Goal: Communication & Community: Answer question/provide support

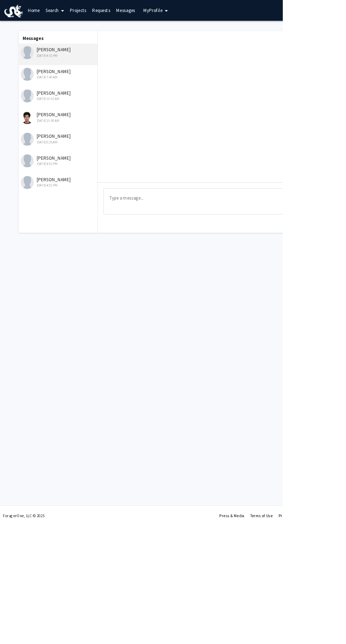
scroll to position [49, 0]
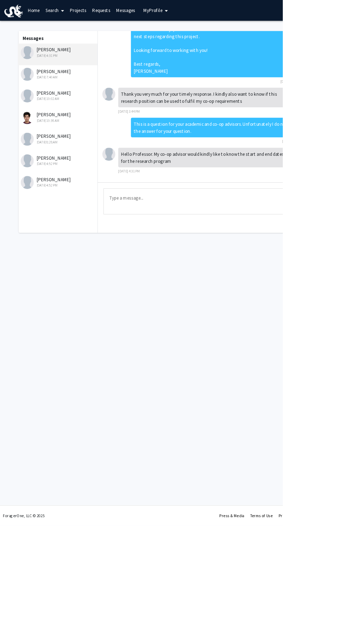
click at [261, 238] on textarea "Type a message" at bounding box center [260, 247] width 267 height 32
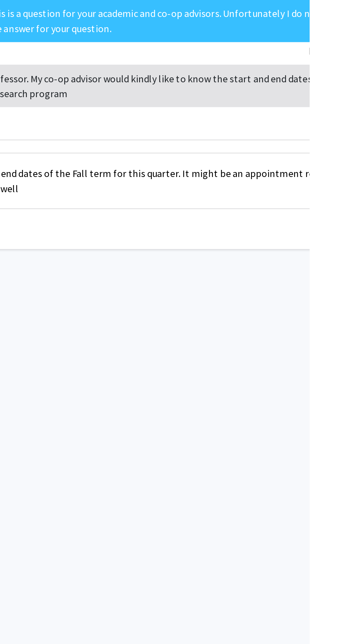
click at [334, 239] on textarea "Same start and end dates of the Fall term for this quarter. It might be an appo…" at bounding box center [260, 247] width 267 height 32
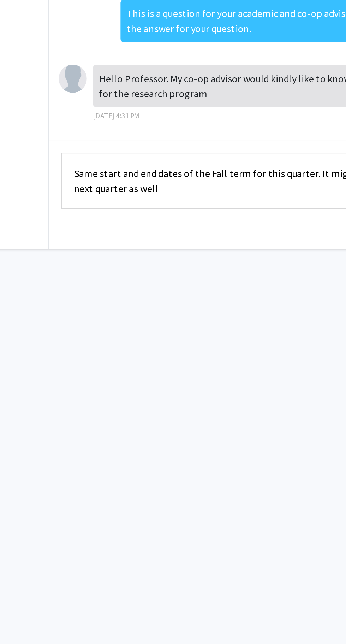
click at [220, 251] on textarea "Same start and end dates of the Fall term for this quarter. It might be an appo…" at bounding box center [260, 247] width 267 height 32
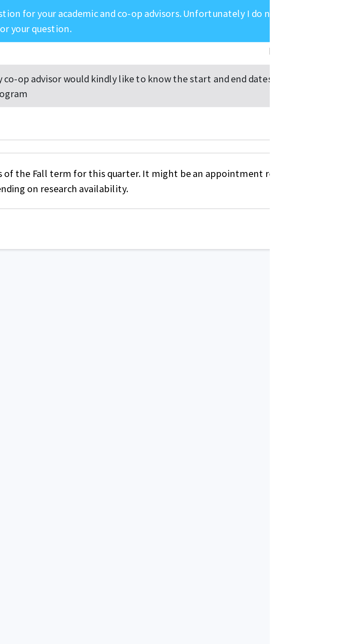
click at [331, 243] on textarea "Same start and end dates of the Fall term for this quarter. It might be an appo…" at bounding box center [260, 247] width 267 height 32
click at [335, 245] on textarea "Same start and end dates of the Fall term for this quarter. It might be an appo…" at bounding box center [260, 247] width 267 height 32
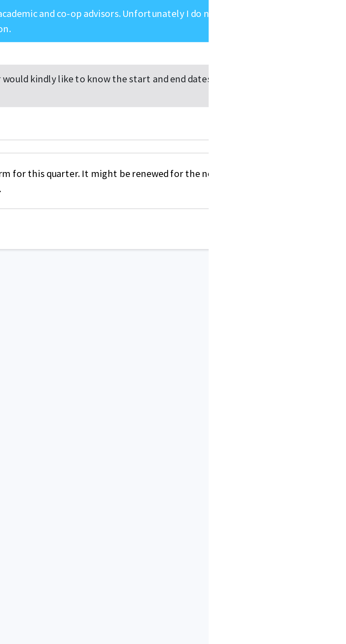
type textarea "Same start and end dates of the Fall term for this quarter. It might be renewed…"
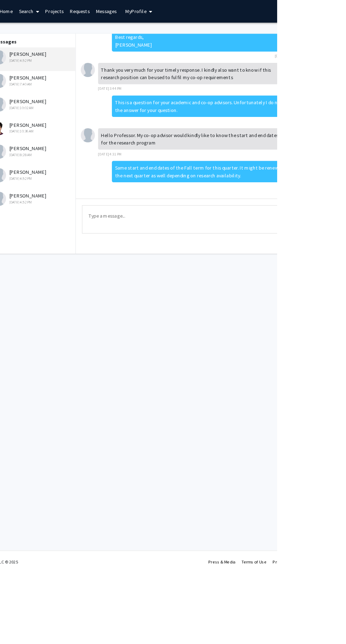
scroll to position [0, 0]
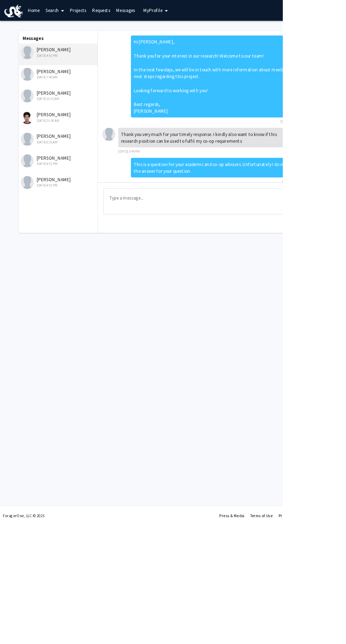
scroll to position [86, 0]
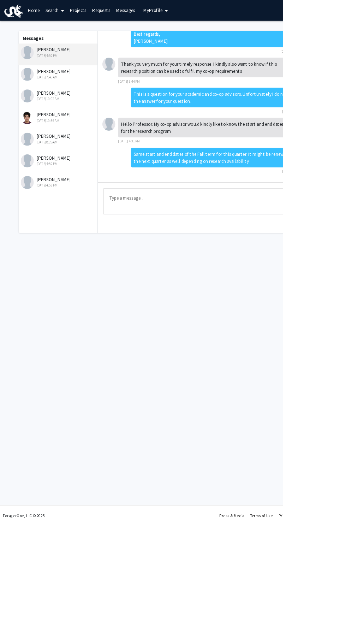
click at [243, 239] on textarea "Type a message" at bounding box center [260, 247] width 267 height 32
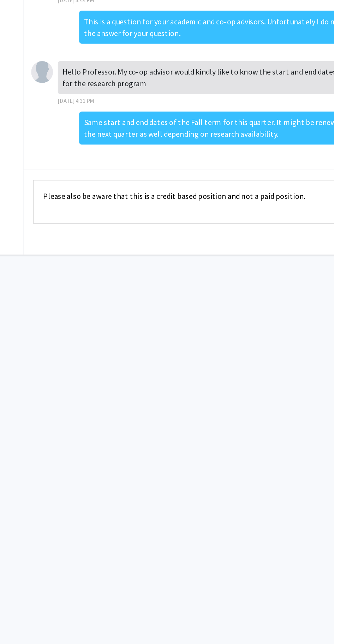
click at [232, 241] on textarea "Please also be aware that this is a credit based position and not a paid positi…" at bounding box center [260, 247] width 267 height 32
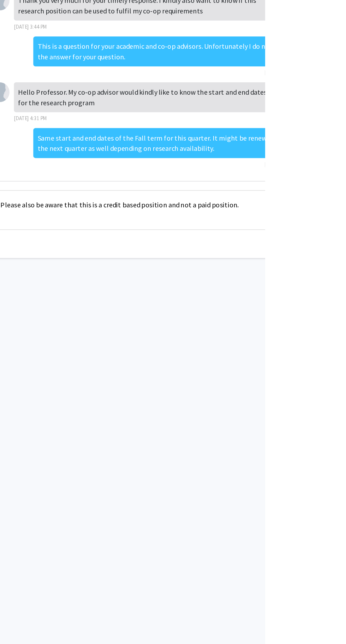
scroll to position [0, 0]
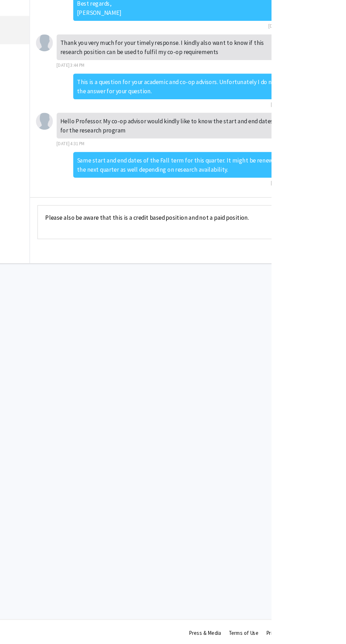
type textarea "Please also be aware that this is a credit based position and not a paid positi…"
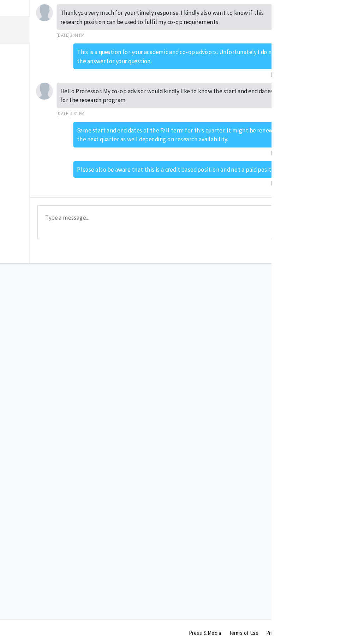
click at [346, 231] on textarea "Type a message" at bounding box center [260, 247] width 267 height 32
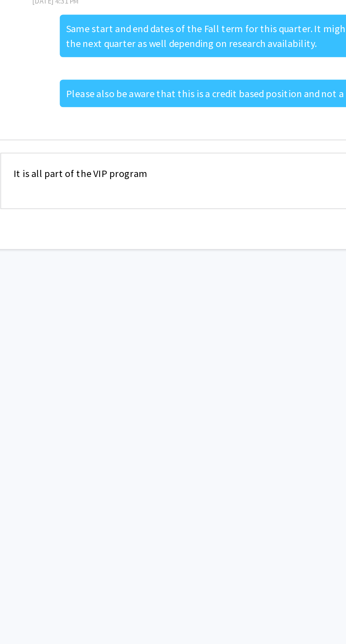
click at [249, 245] on textarea "It is all part of the VIP program" at bounding box center [260, 247] width 267 height 32
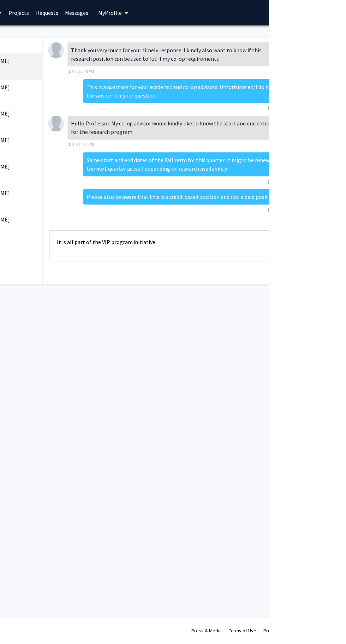
scroll to position [0, 0]
click at [294, 238] on textarea "It is all part of the VIP program initiative." at bounding box center [260, 247] width 267 height 32
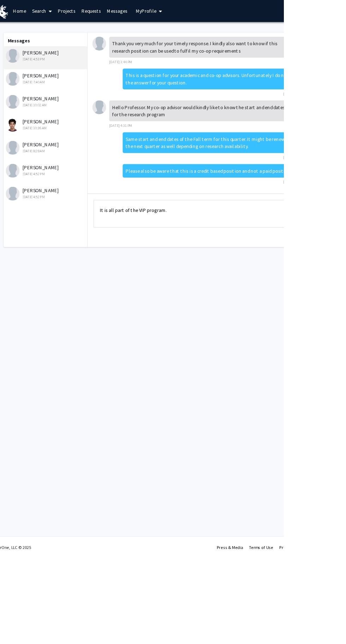
type textarea "It is all part of the VIP program."
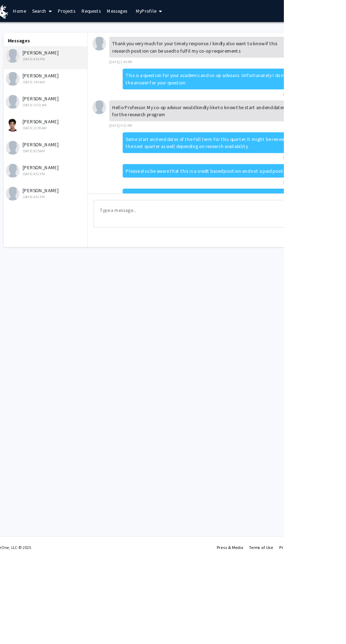
scroll to position [142, 0]
